Goal: Complete application form

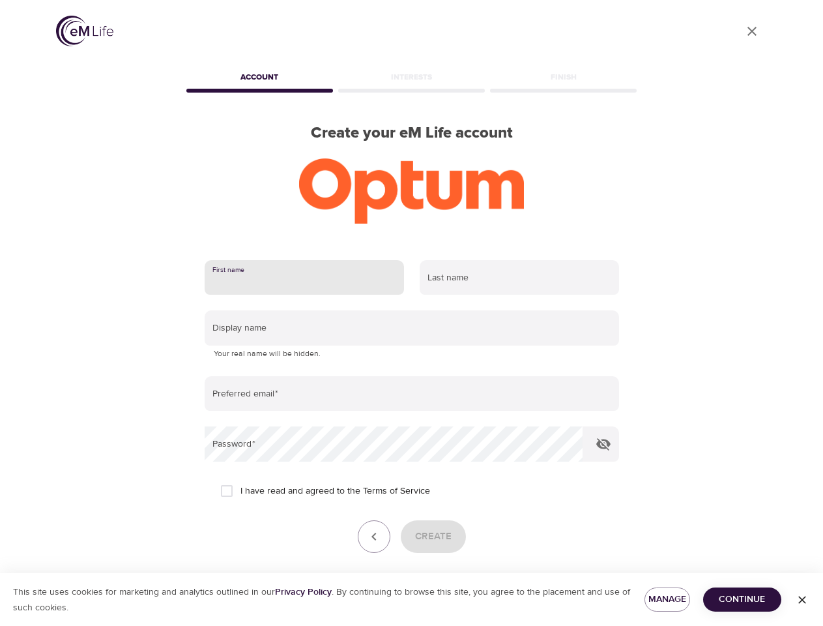
click at [304, 278] on input "text" at bounding box center [304, 277] width 199 height 35
click at [519, 278] on input "text" at bounding box center [519, 277] width 199 height 35
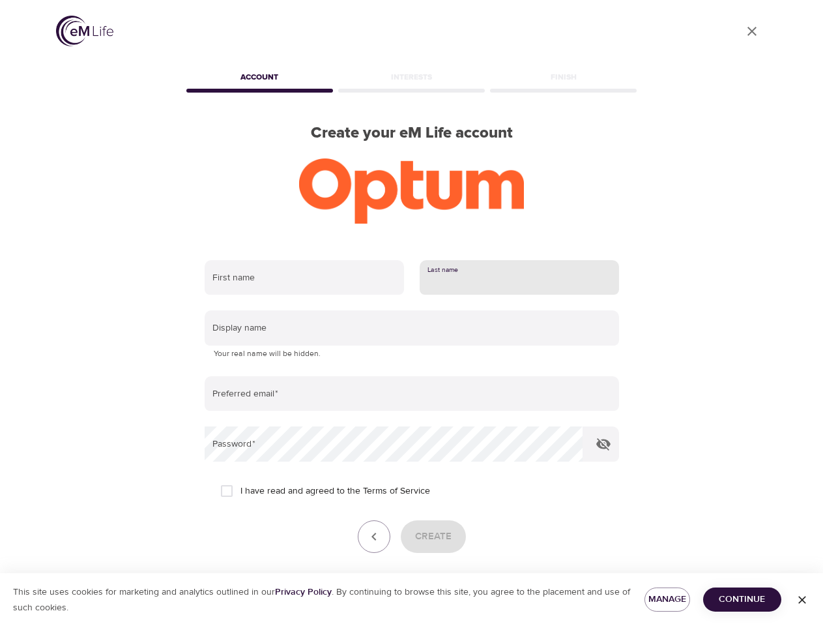
click at [412, 328] on input "text" at bounding box center [412, 327] width 414 height 35
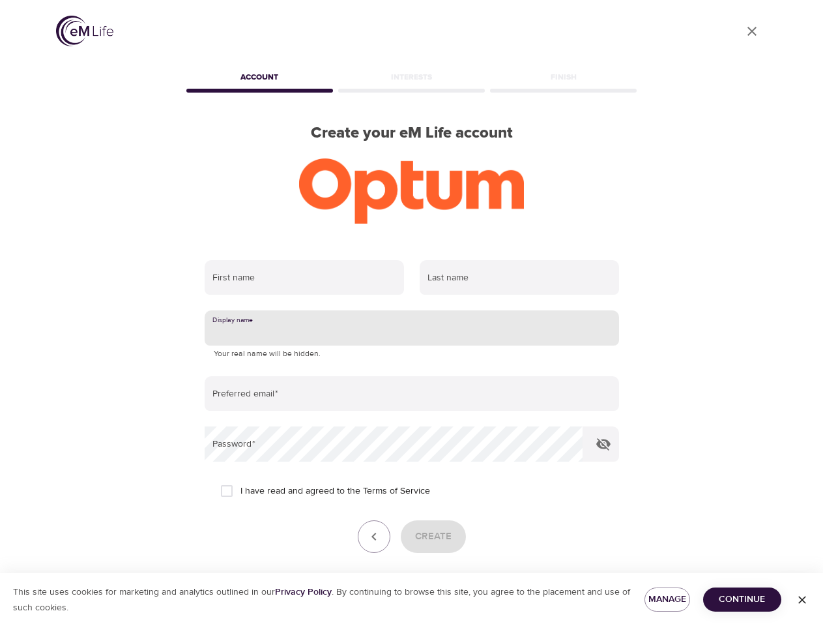
click at [412, 394] on input "email" at bounding box center [412, 393] width 414 height 35
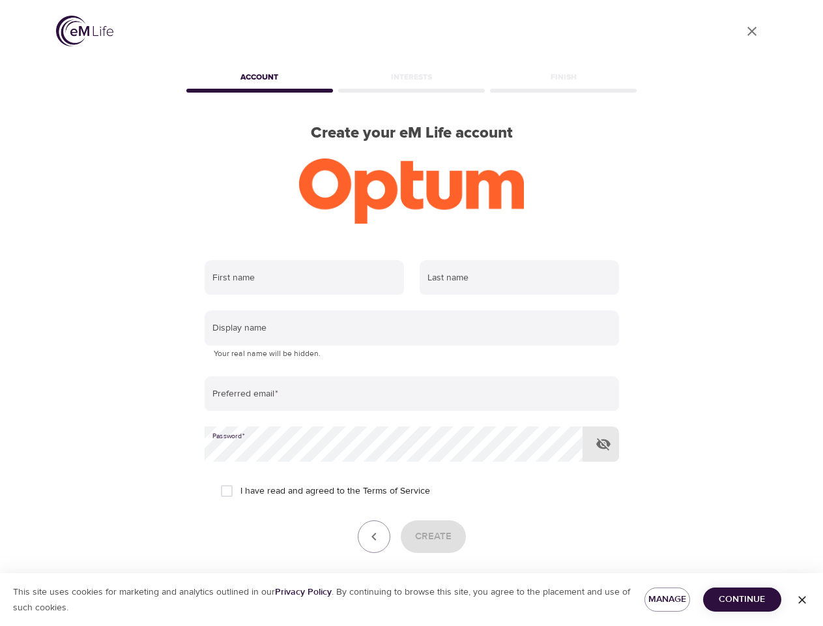
click at [603, 444] on icon "button" at bounding box center [604, 444] width 16 height 16
click at [374, 536] on icon "button" at bounding box center [374, 537] width 16 height 16
click at [433, 536] on div "Create" at bounding box center [412, 536] width 414 height 33
click at [667, 599] on span "Manage" at bounding box center [667, 599] width 25 height 16
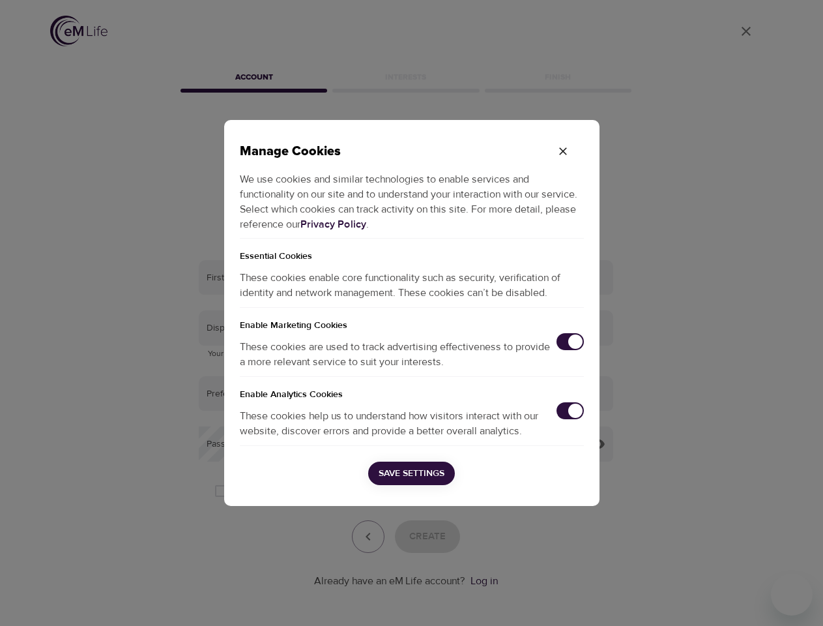
click at [742, 599] on div "Manage Cookies We use cookies and similar technologies to enable services and f…" at bounding box center [411, 313] width 823 height 626
